Goal: Information Seeking & Learning: Learn about a topic

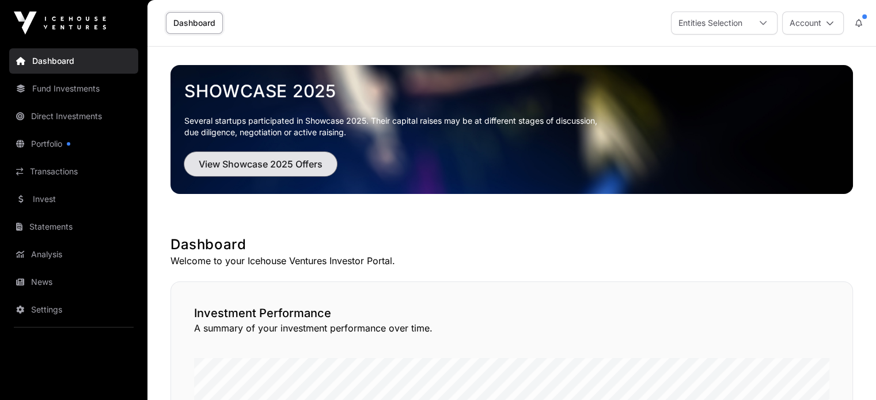
click at [290, 161] on span "View Showcase 2025 Offers" at bounding box center [261, 164] width 124 height 14
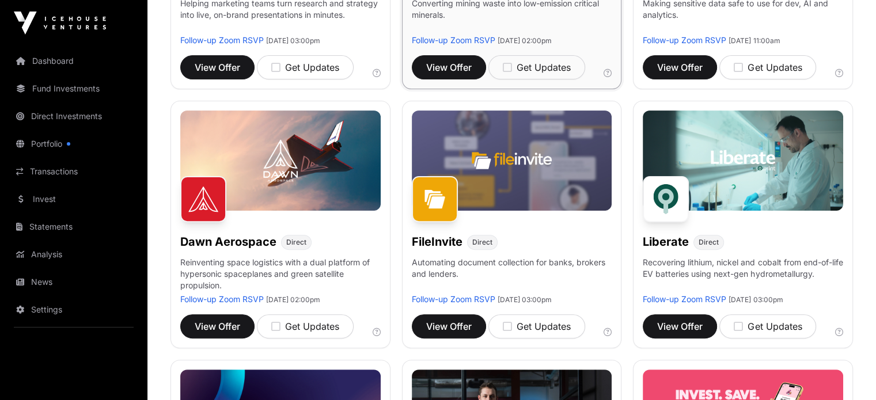
scroll to position [346, 0]
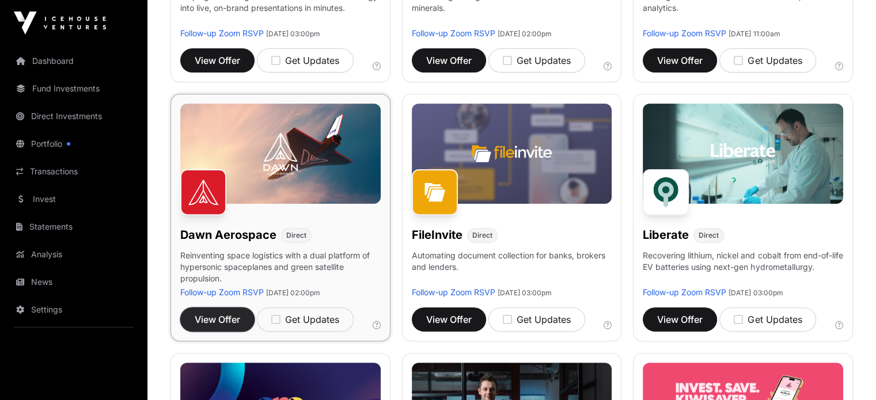
click at [223, 327] on span "View Offer" at bounding box center [218, 320] width 46 height 14
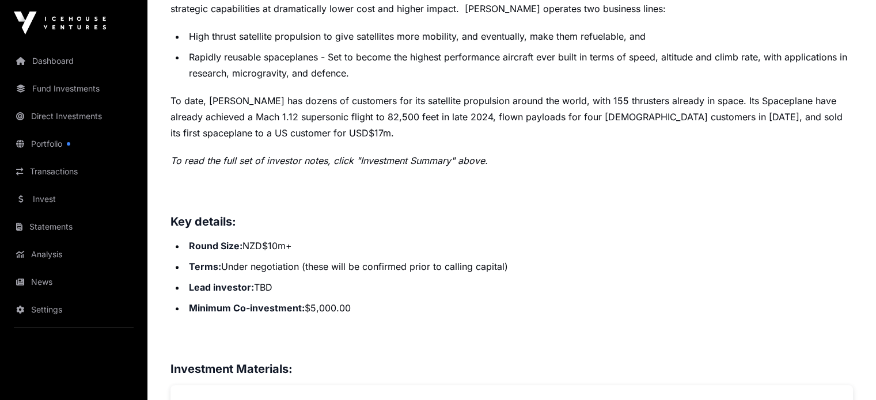
scroll to position [576, 0]
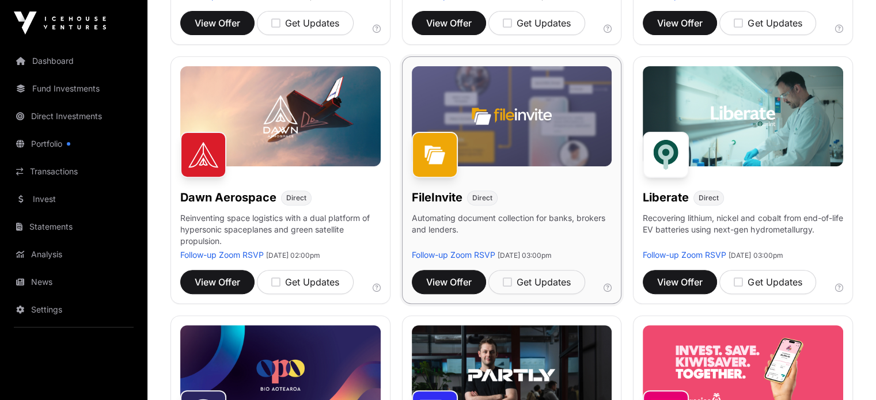
scroll to position [403, 0]
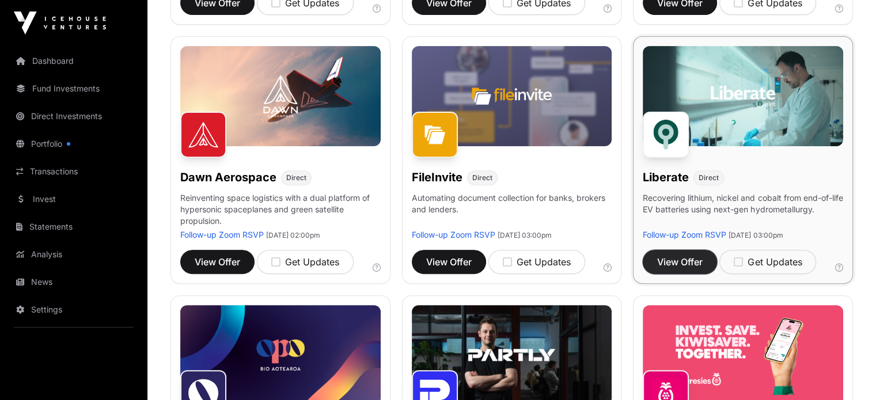
click at [680, 269] on span "View Offer" at bounding box center [680, 262] width 46 height 14
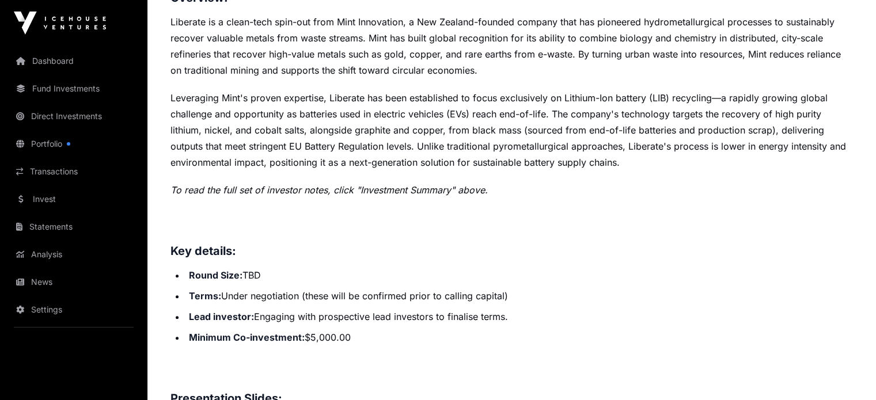
scroll to position [518, 0]
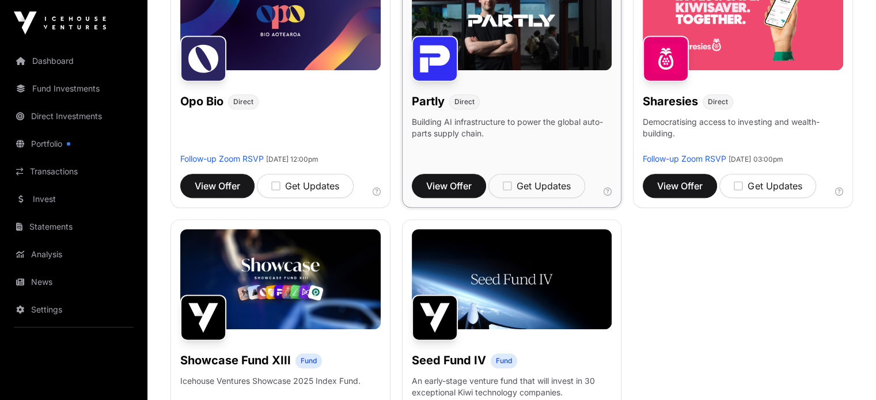
scroll to position [749, 0]
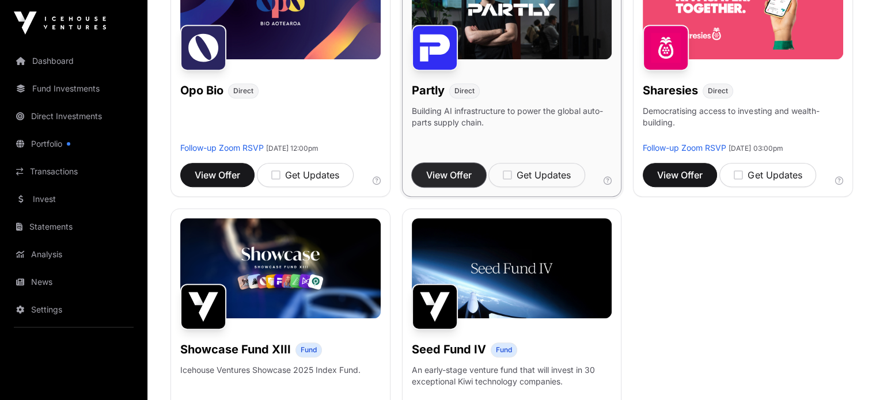
click at [465, 182] on span "View Offer" at bounding box center [449, 175] width 46 height 14
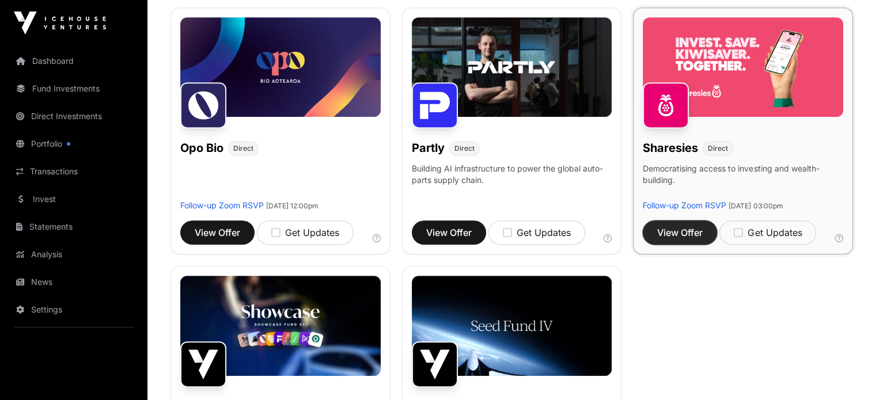
click at [681, 240] on span "View Offer" at bounding box center [680, 233] width 46 height 14
